Goal: Find specific page/section: Find specific page/section

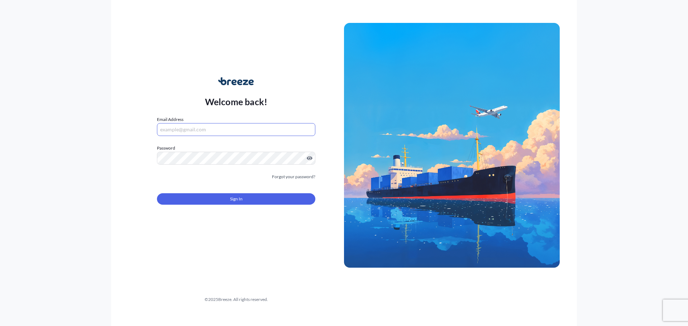
click at [187, 129] on input "Email Address" at bounding box center [236, 129] width 158 height 13
click at [0, 326] on com-1password-button at bounding box center [0, 326] width 0 height 0
type input "[EMAIL_ADDRESS][DOMAIN_NAME]"
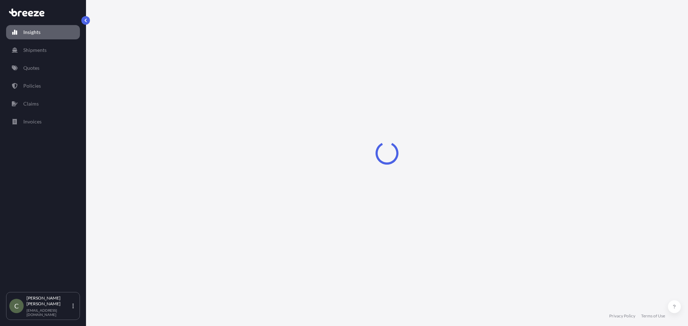
select select "2025"
